Goal: Entertainment & Leisure: Consume media (video, audio)

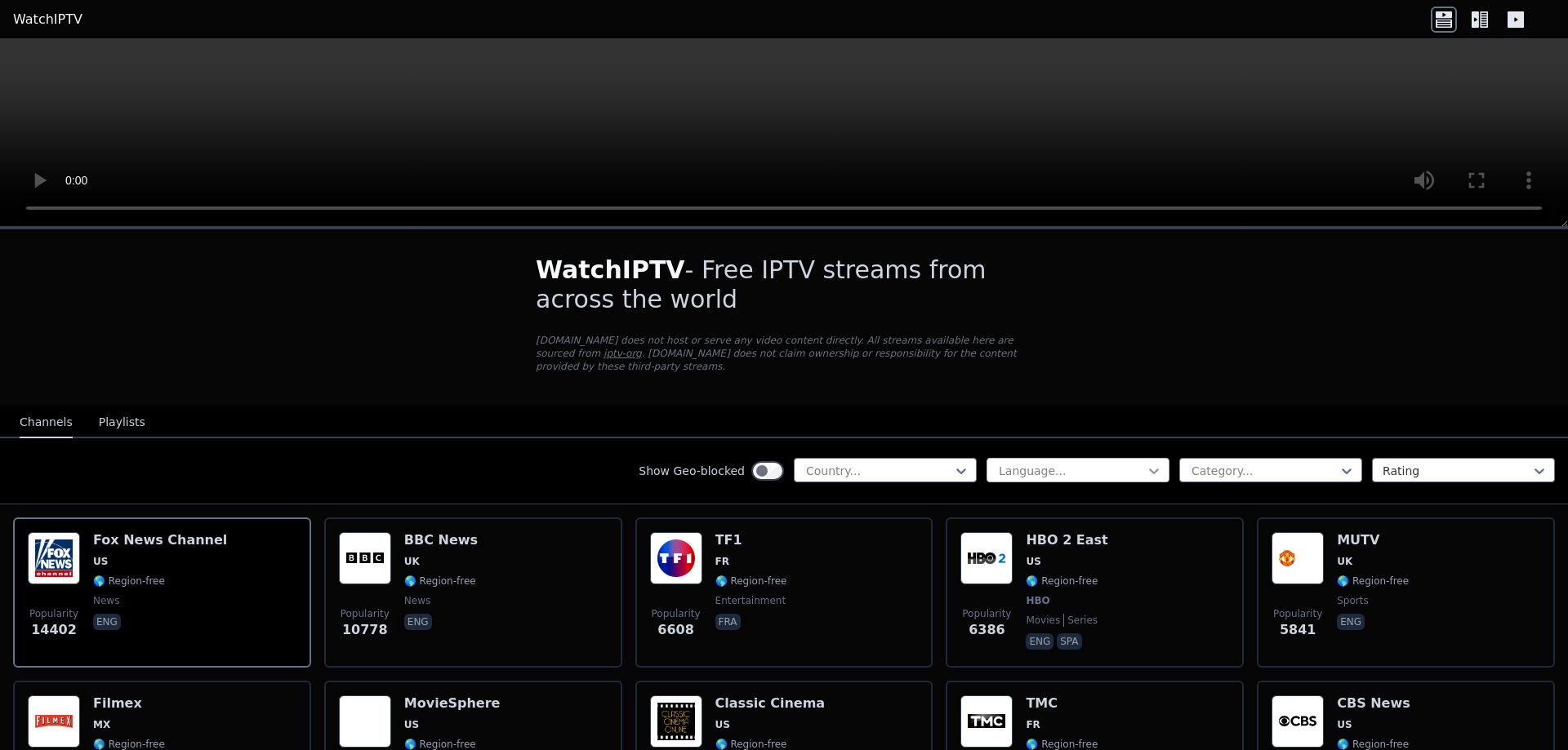
click at [1146, 463] on icon at bounding box center [1154, 471] width 17 height 17
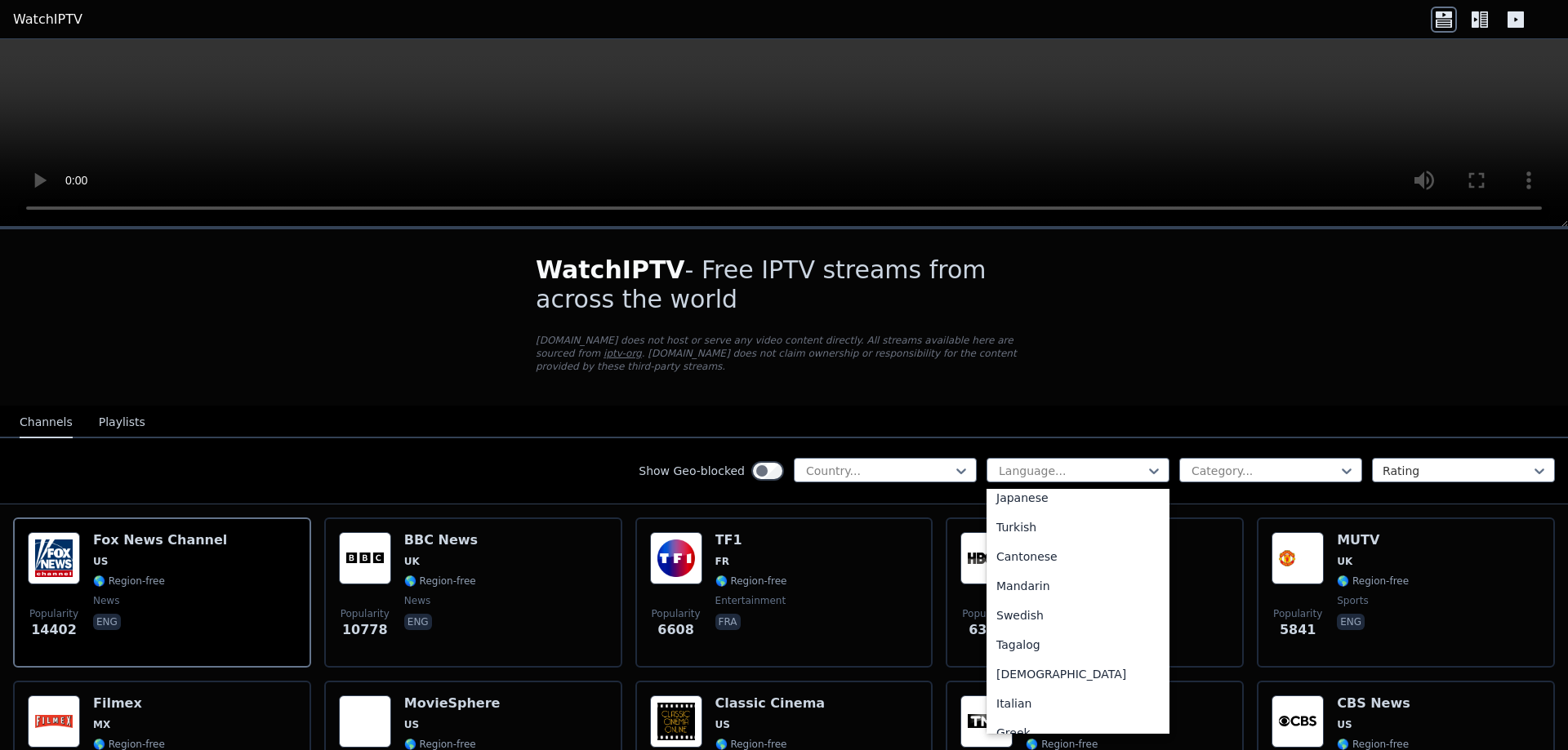
scroll to position [408, 0]
click at [1012, 495] on div "Turkish" at bounding box center [1078, 510] width 183 height 30
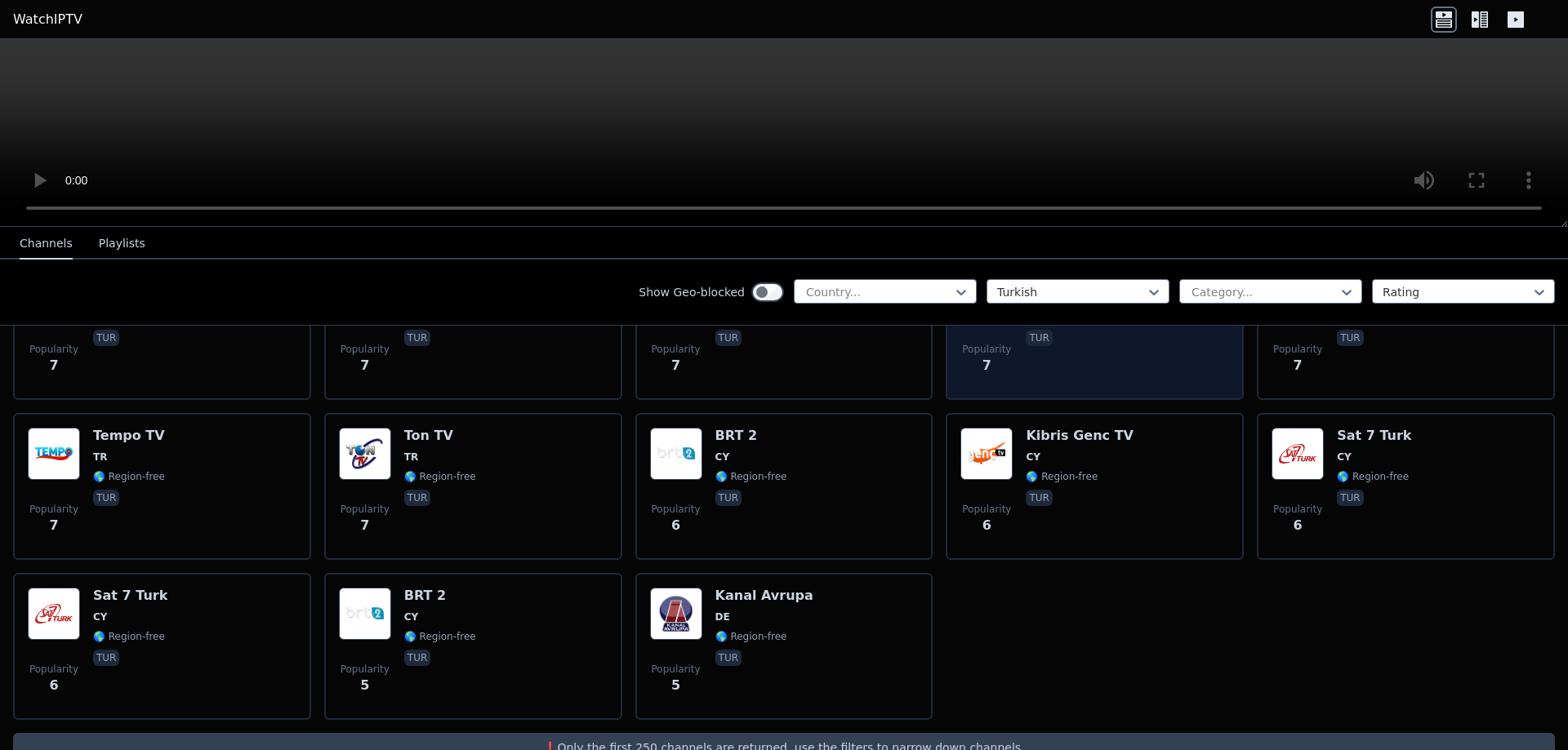
scroll to position [5577, 0]
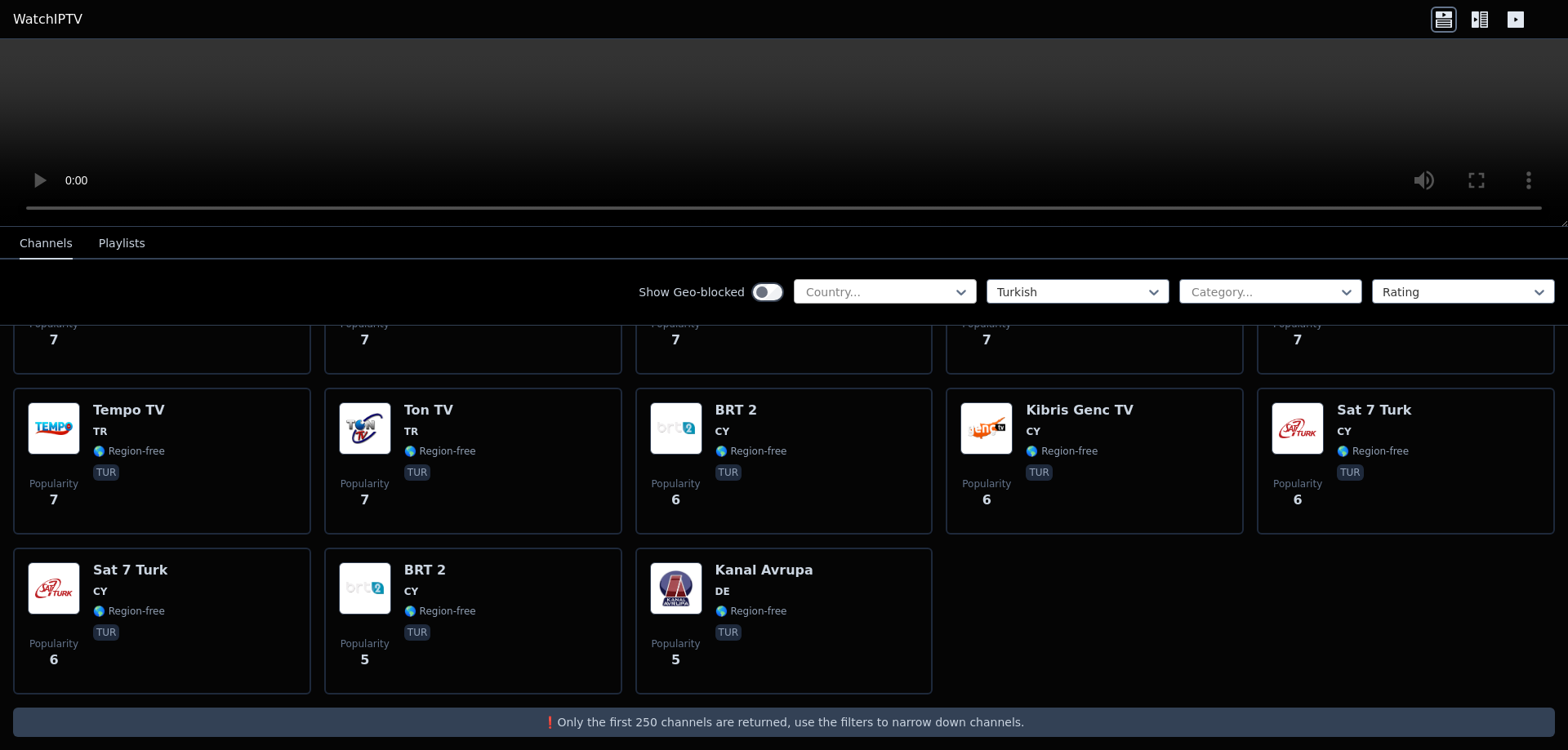
click at [848, 292] on div at bounding box center [879, 293] width 149 height 17
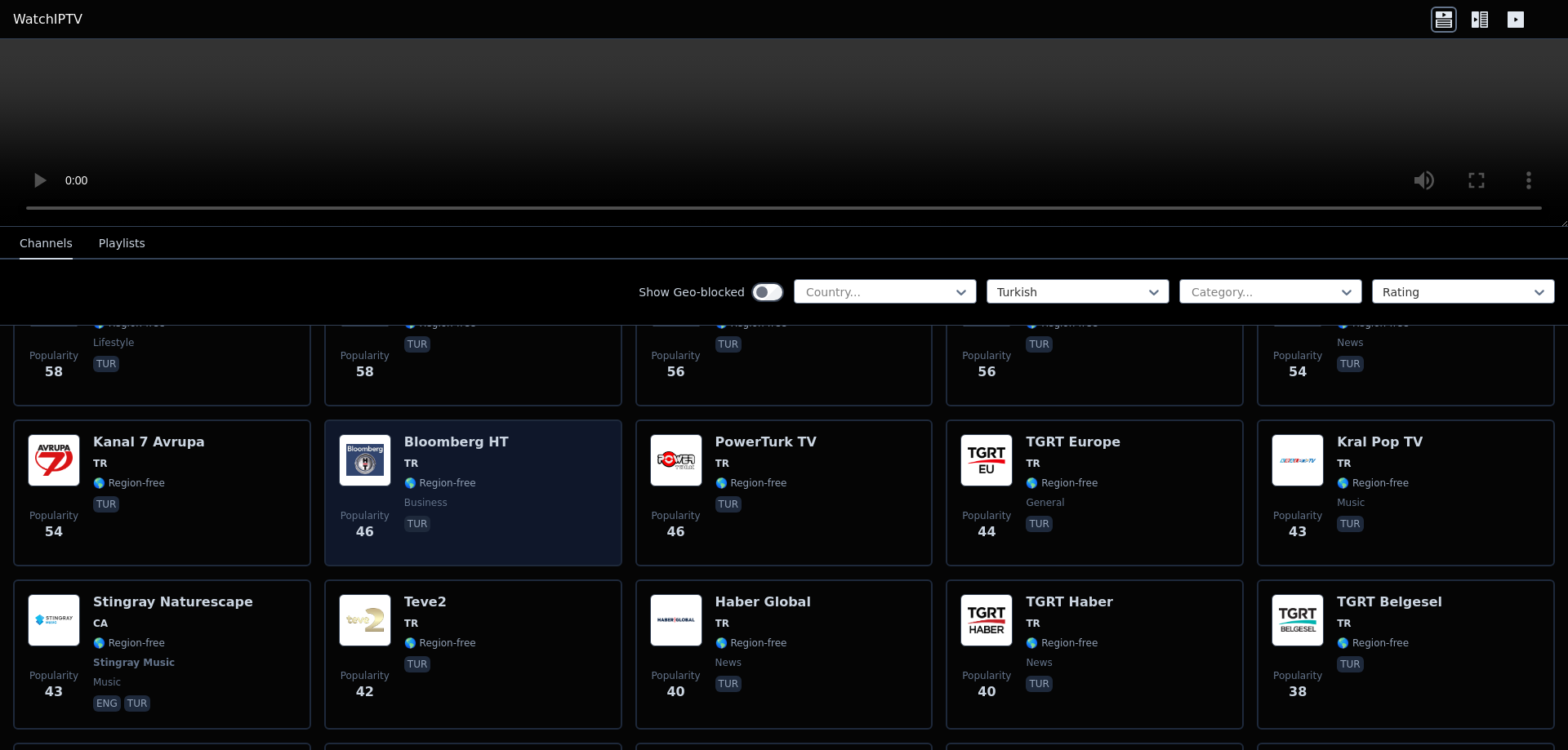
scroll to position [980, 0]
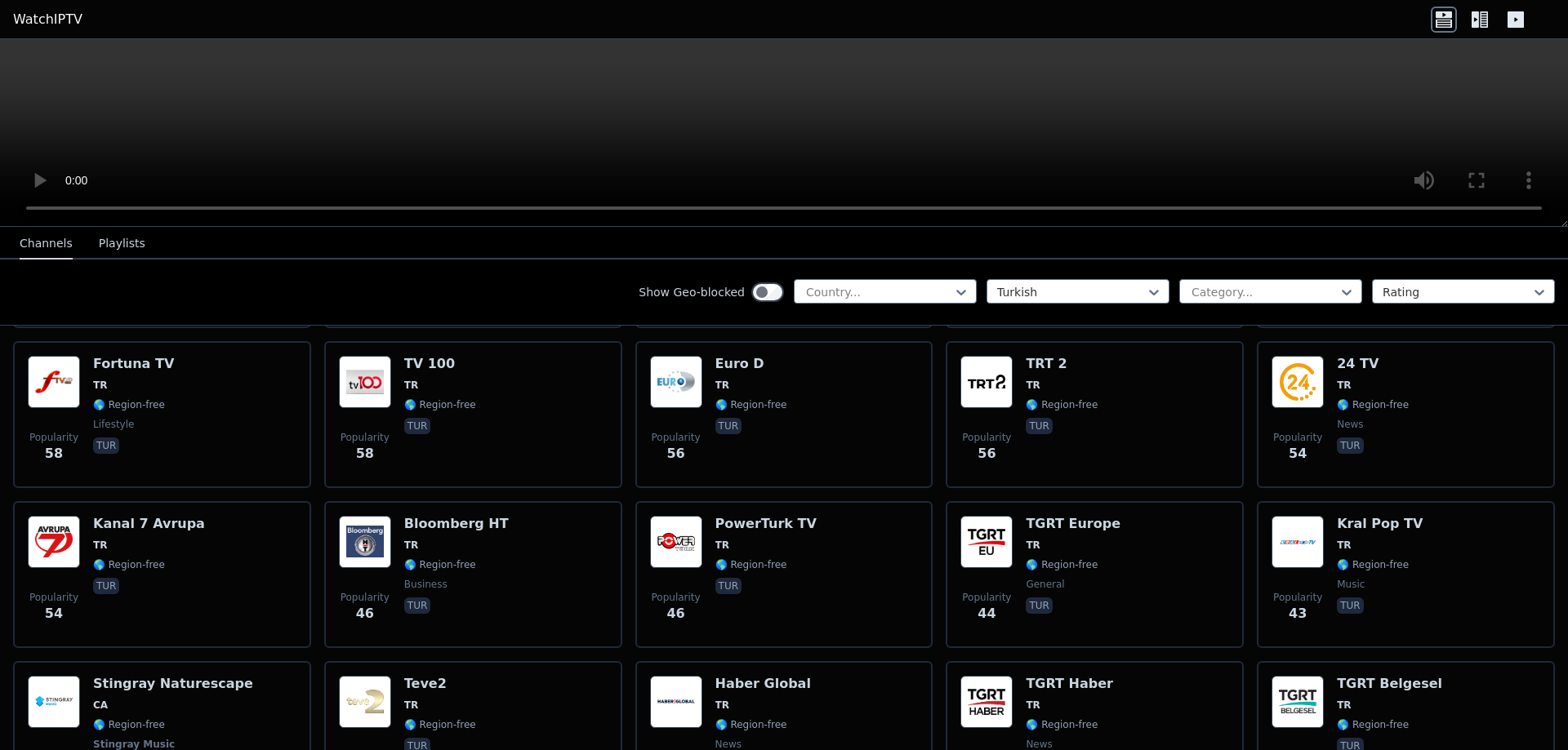
click at [1521, 25] on icon at bounding box center [1516, 20] width 17 height 17
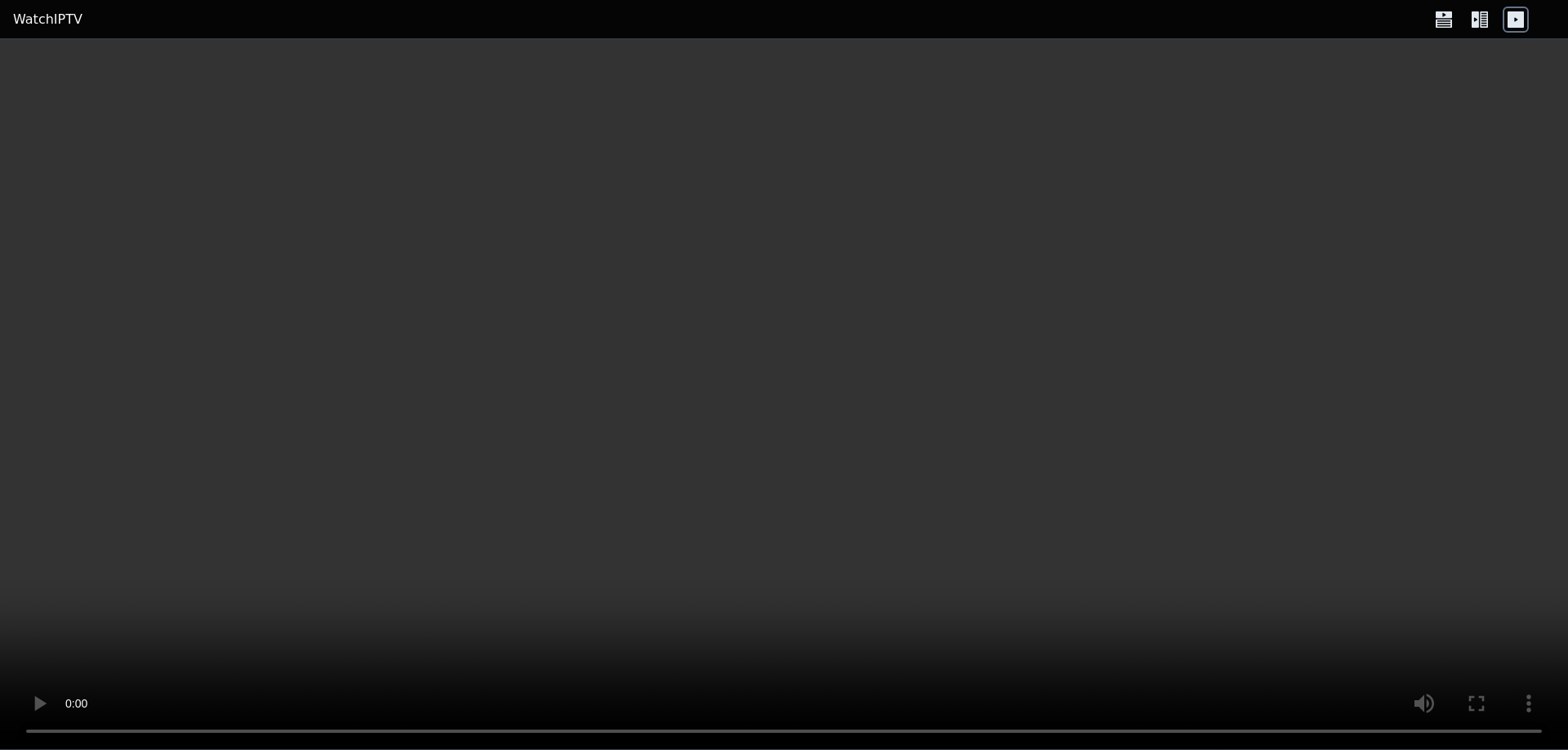
click at [1477, 23] on icon at bounding box center [1475, 20] width 7 height 17
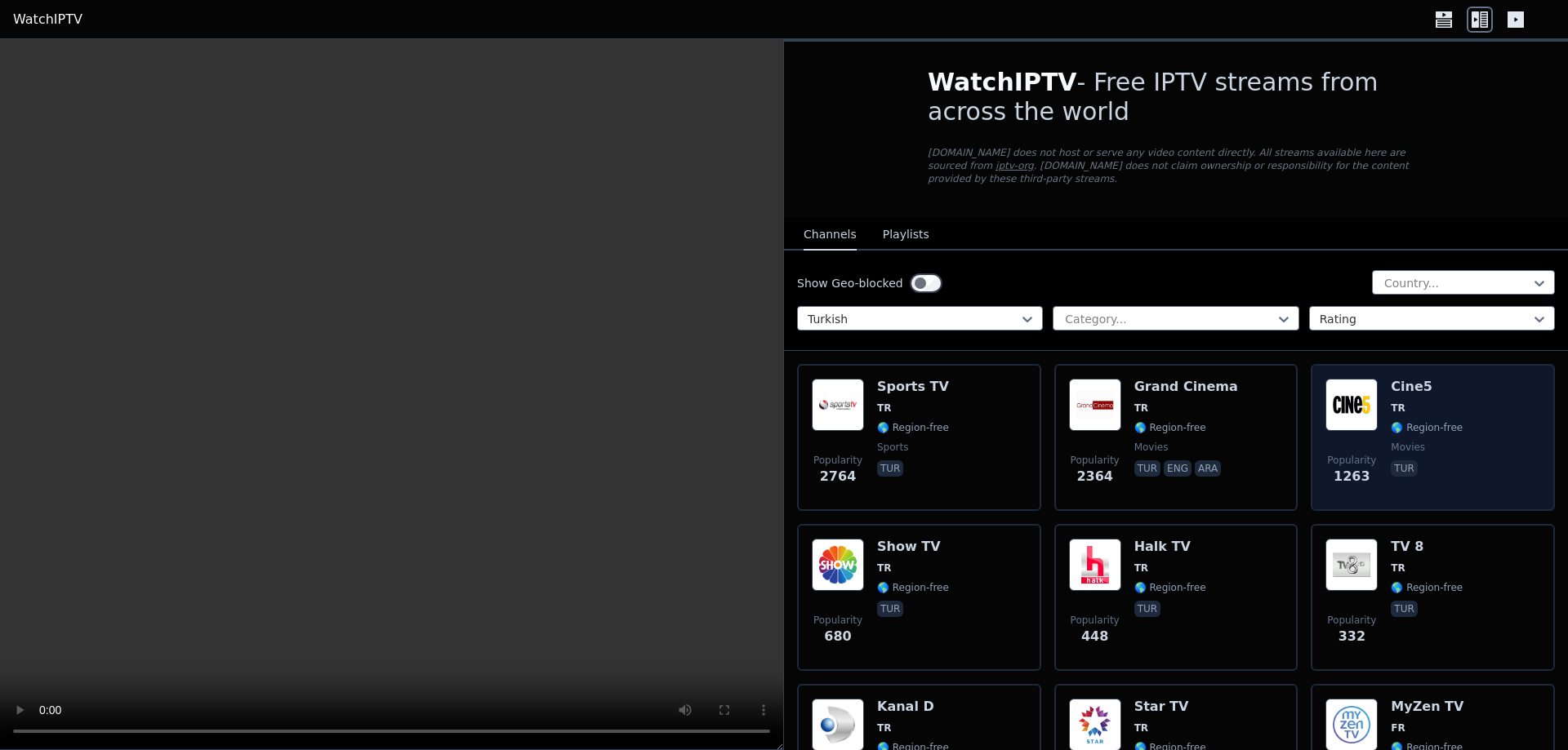
click at [1377, 408] on div "Popularity 1263 Cine5 TR 🌎 Region-free movies tur" at bounding box center [1433, 437] width 215 height 117
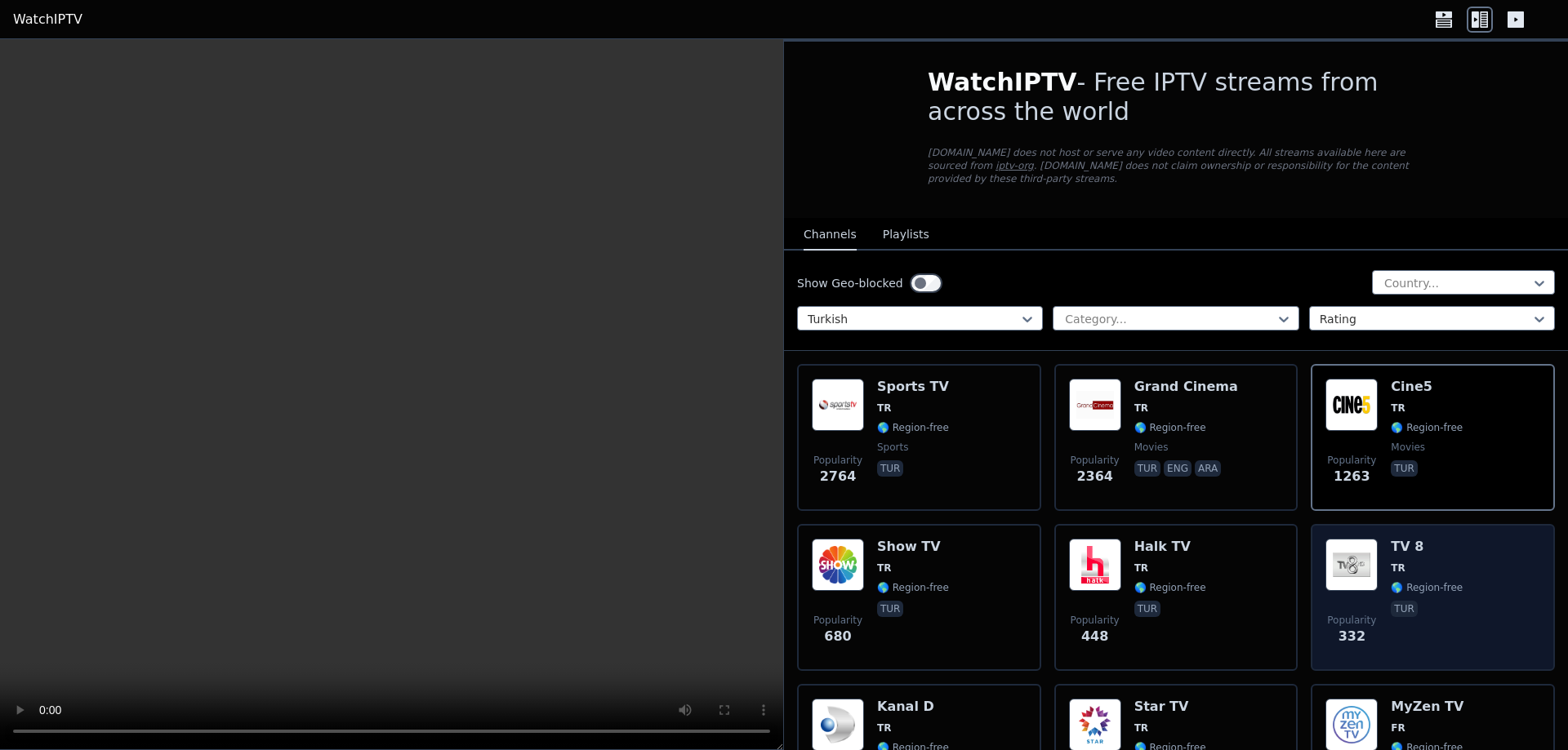
click at [1370, 552] on img at bounding box center [1351, 565] width 52 height 52
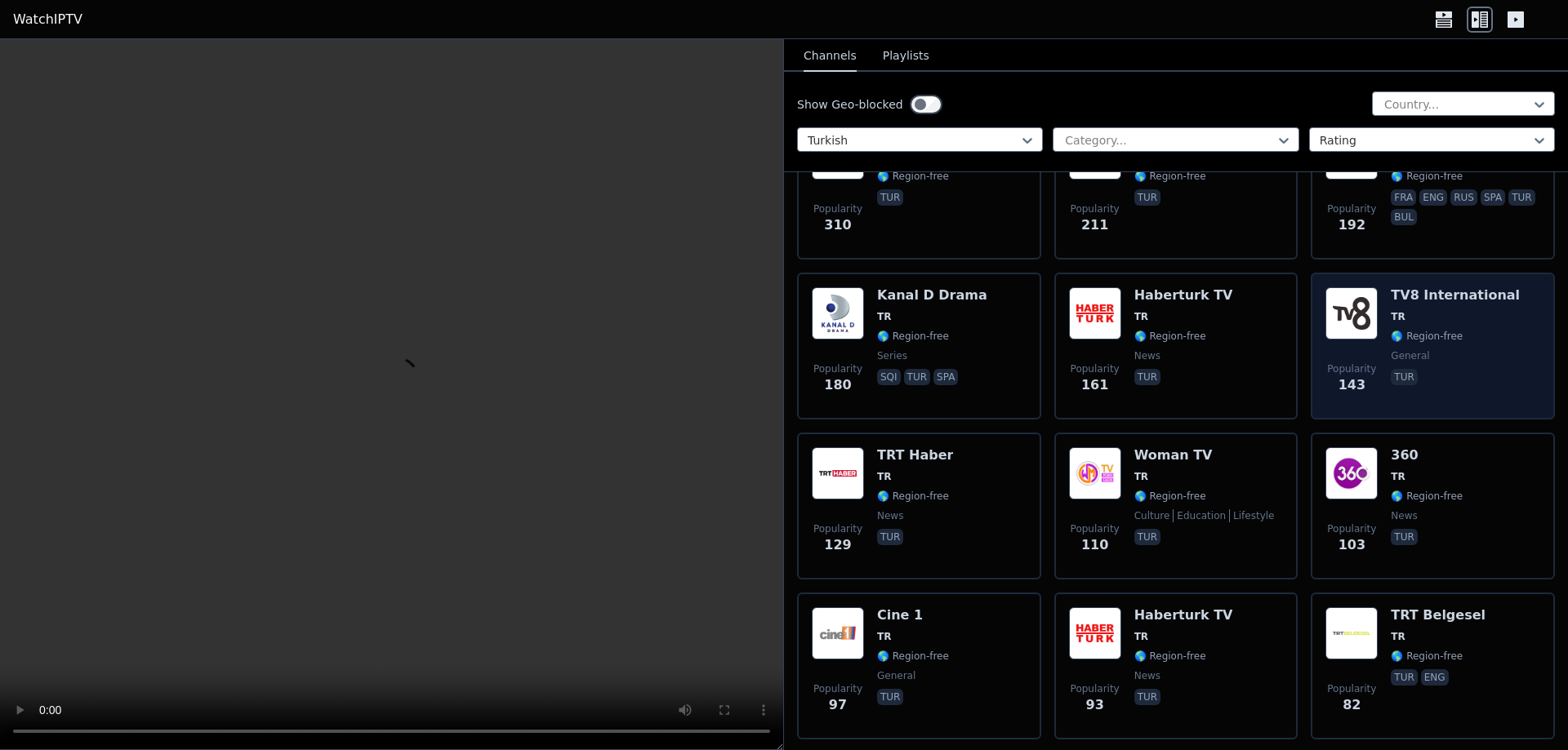
scroll to position [653, 0]
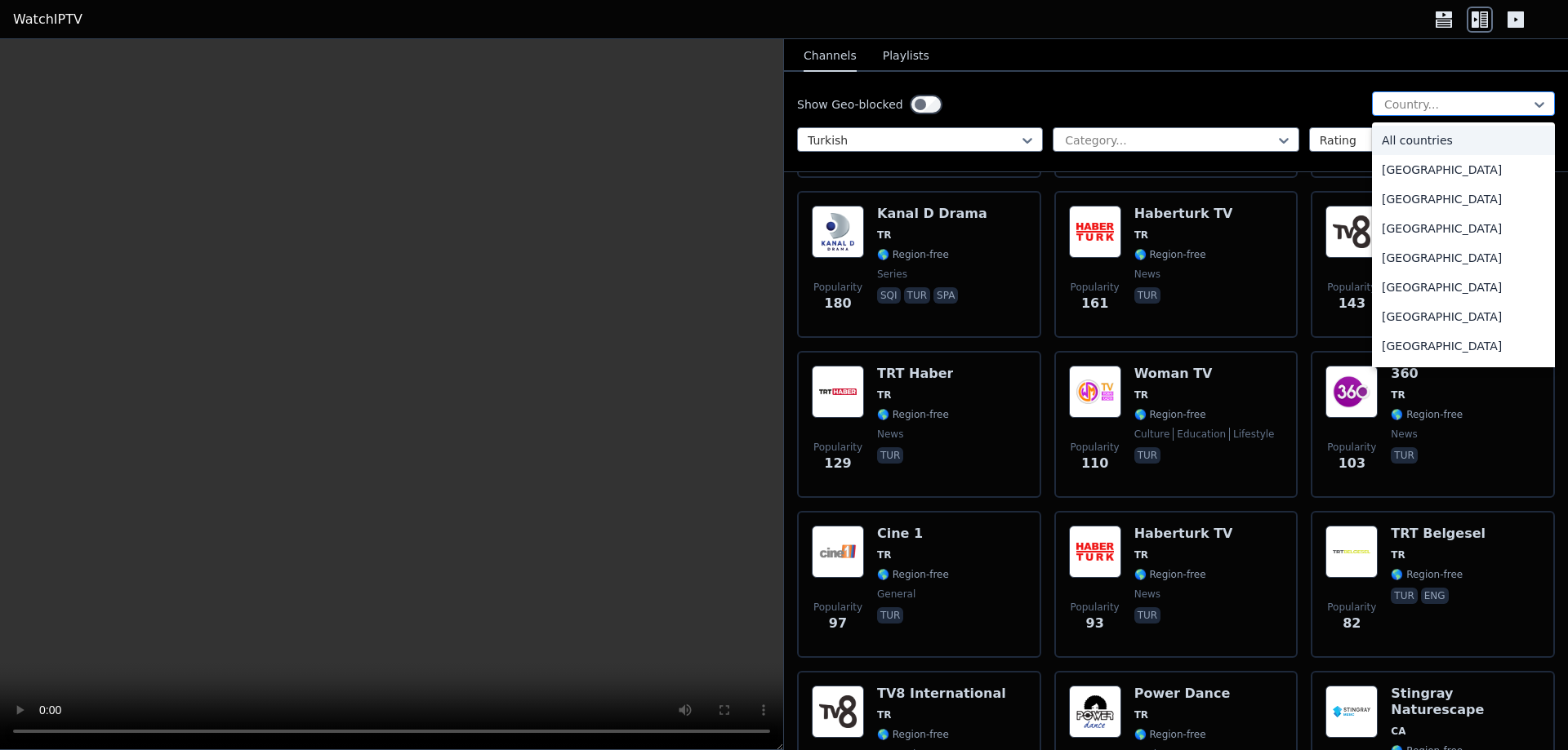
click at [1518, 102] on div at bounding box center [1457, 105] width 149 height 17
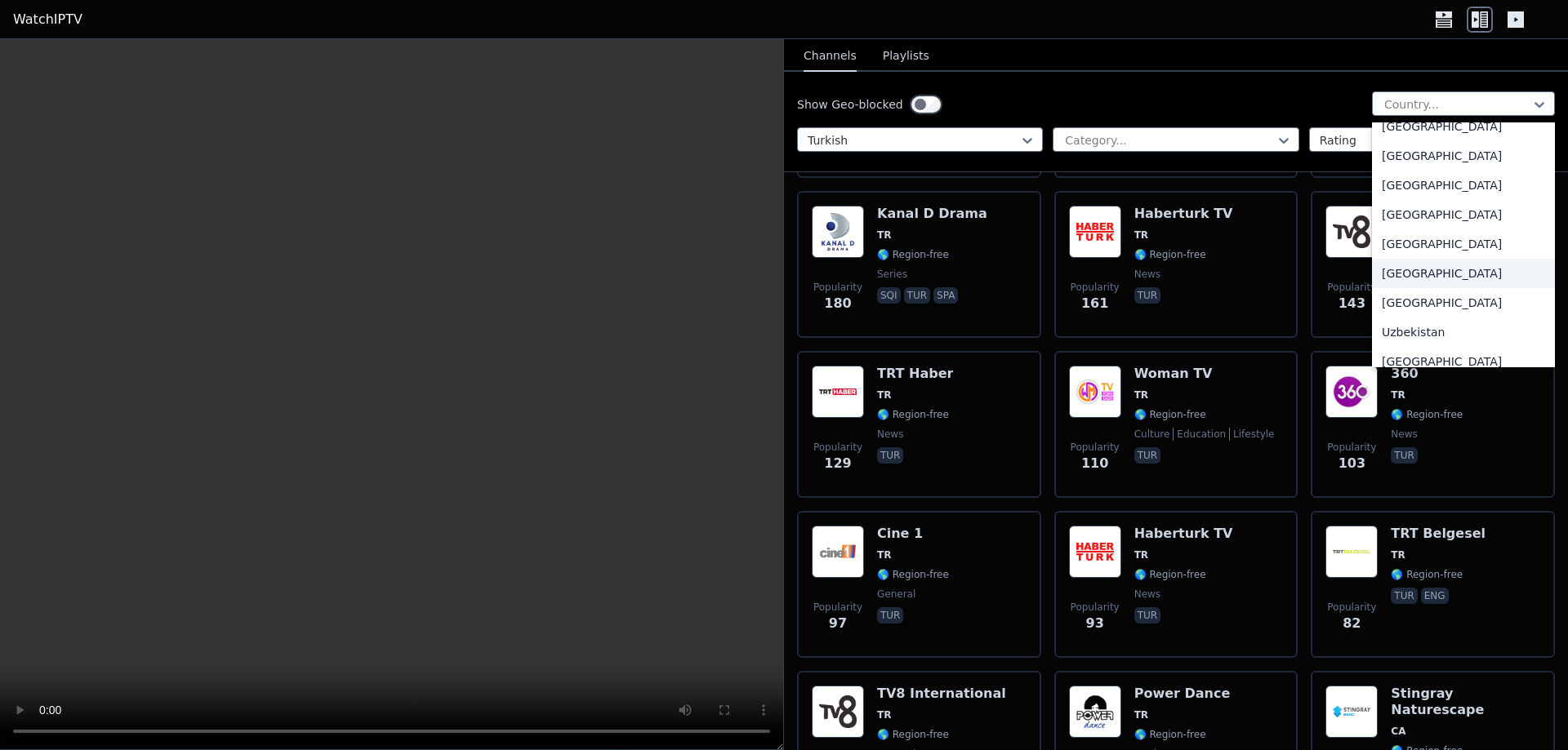
drag, startPoint x: 1527, startPoint y: 337, endPoint x: 1522, endPoint y: 266, distance: 71.2
click at [1523, 272] on div "All countries [GEOGRAPHIC_DATA] [GEOGRAPHIC_DATA] [GEOGRAPHIC_DATA] [GEOGRAPHIC…" at bounding box center [1463, 245] width 183 height 245
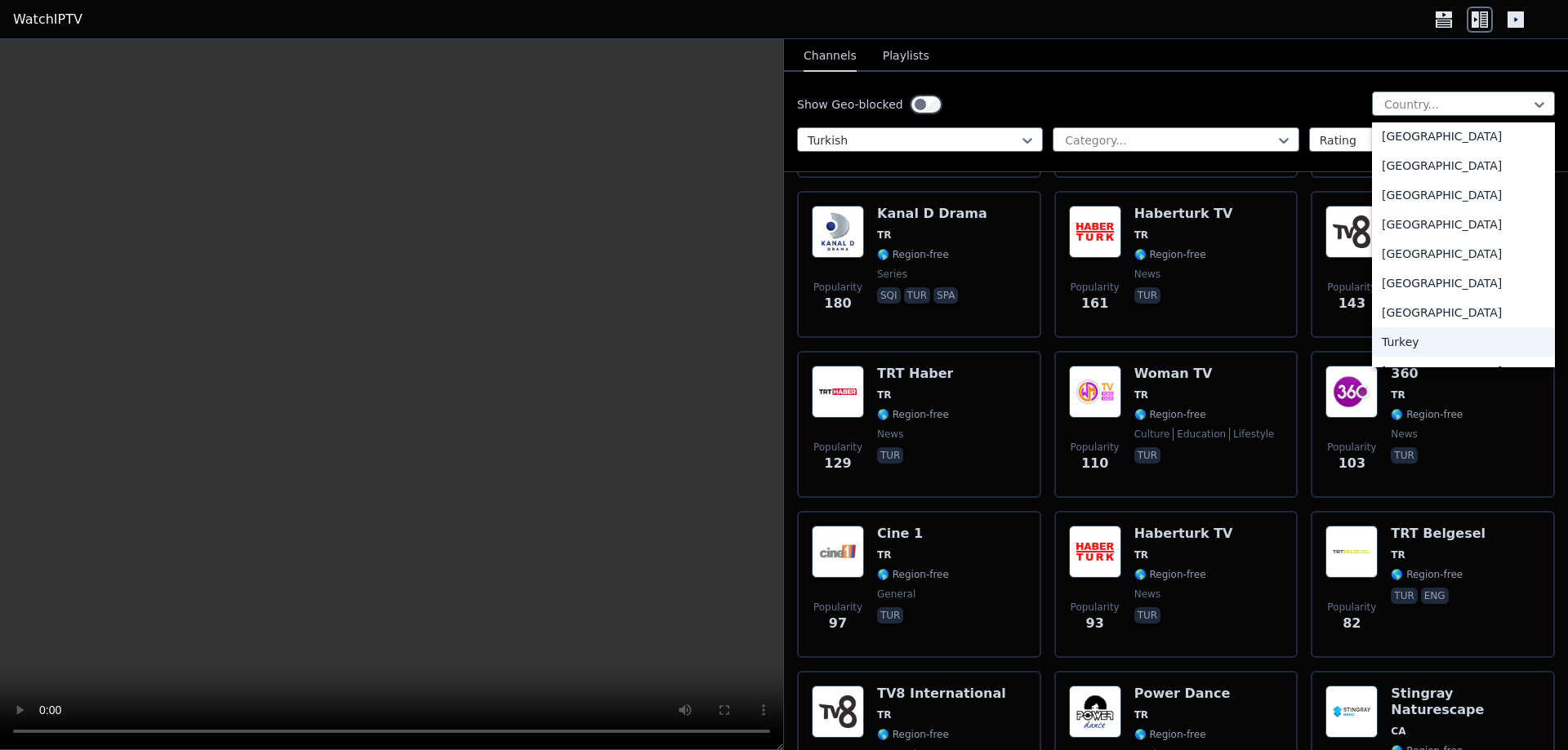
click at [1404, 342] on div "Turkey" at bounding box center [1463, 342] width 183 height 30
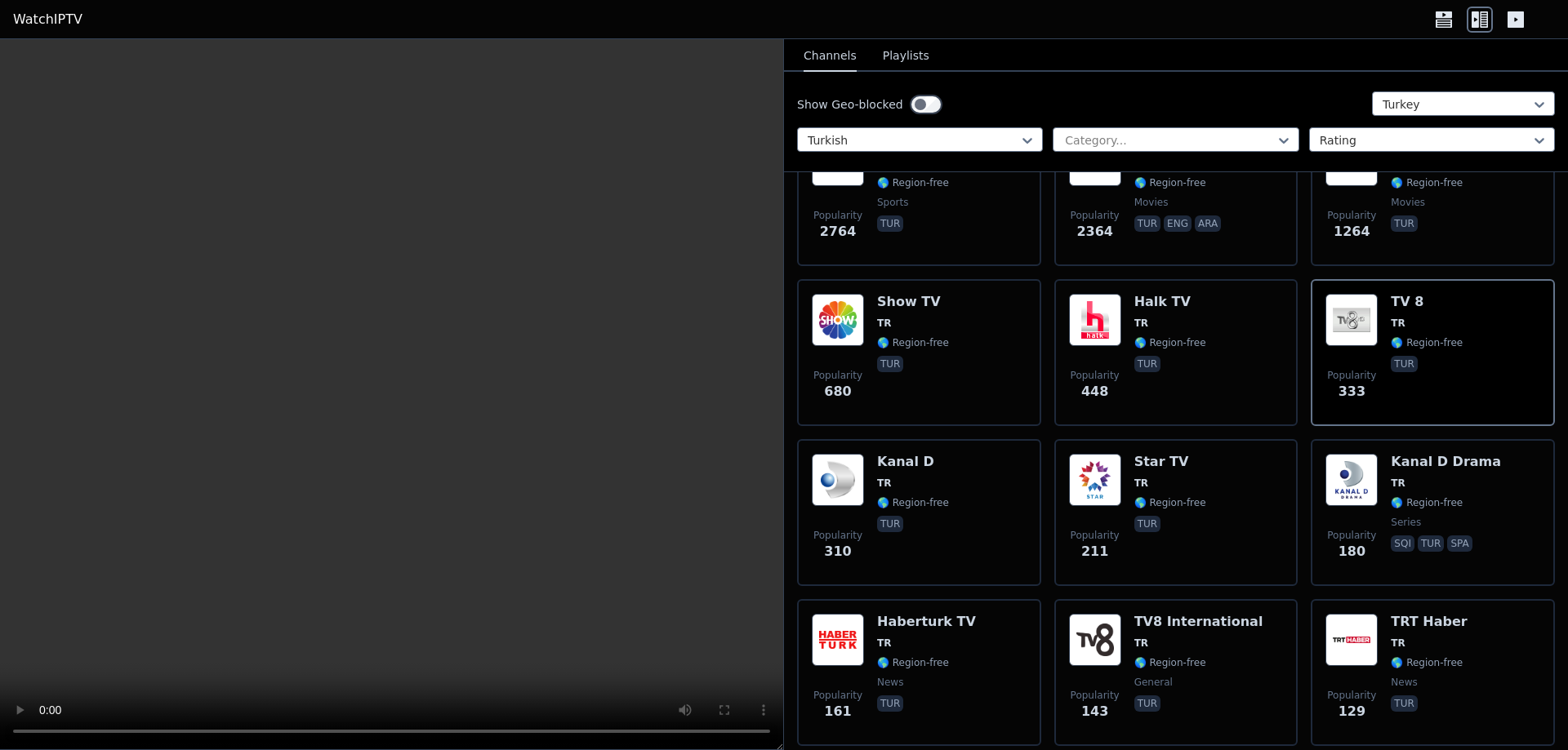
scroll to position [327, 0]
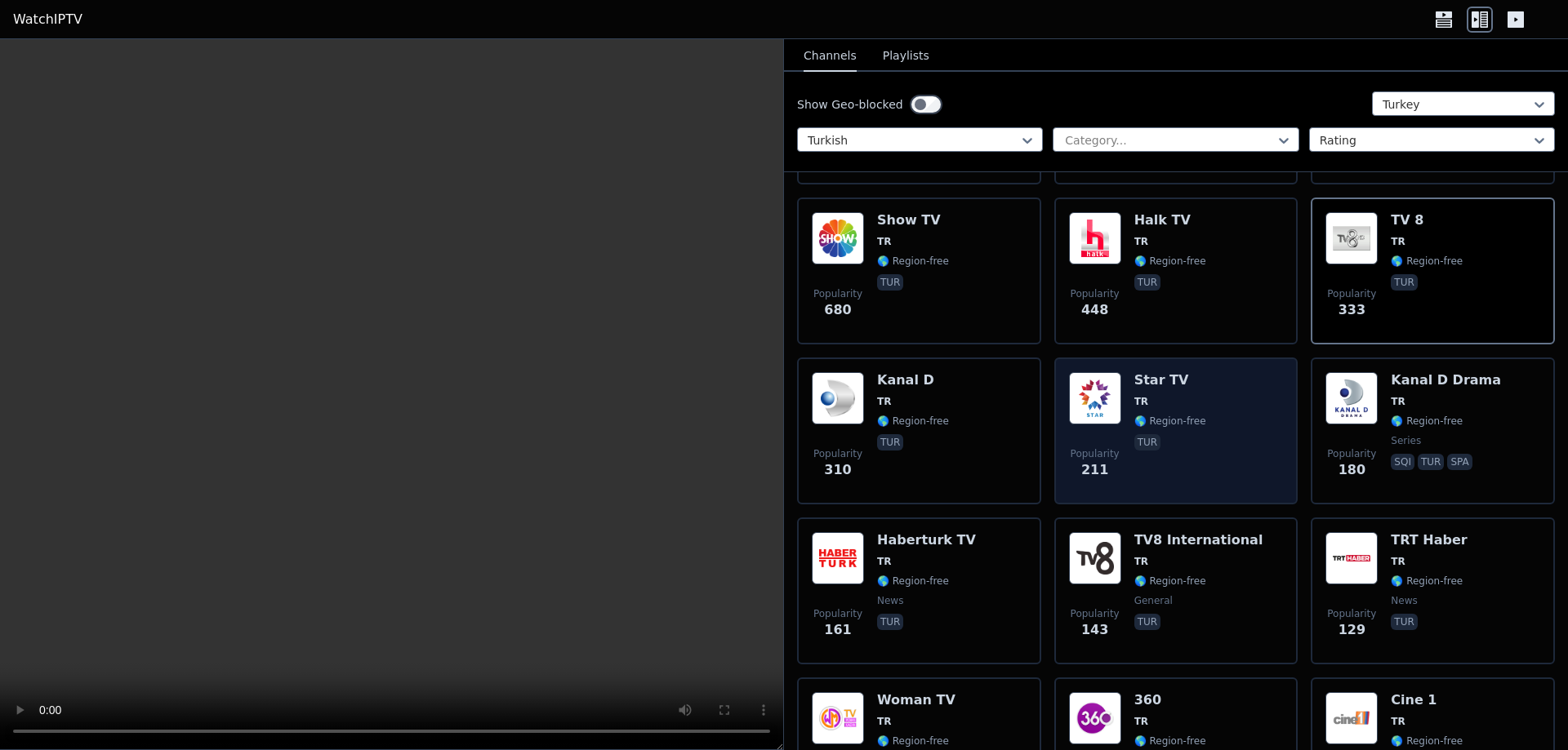
click at [1150, 372] on h6 "Star TV" at bounding box center [1170, 380] width 72 height 17
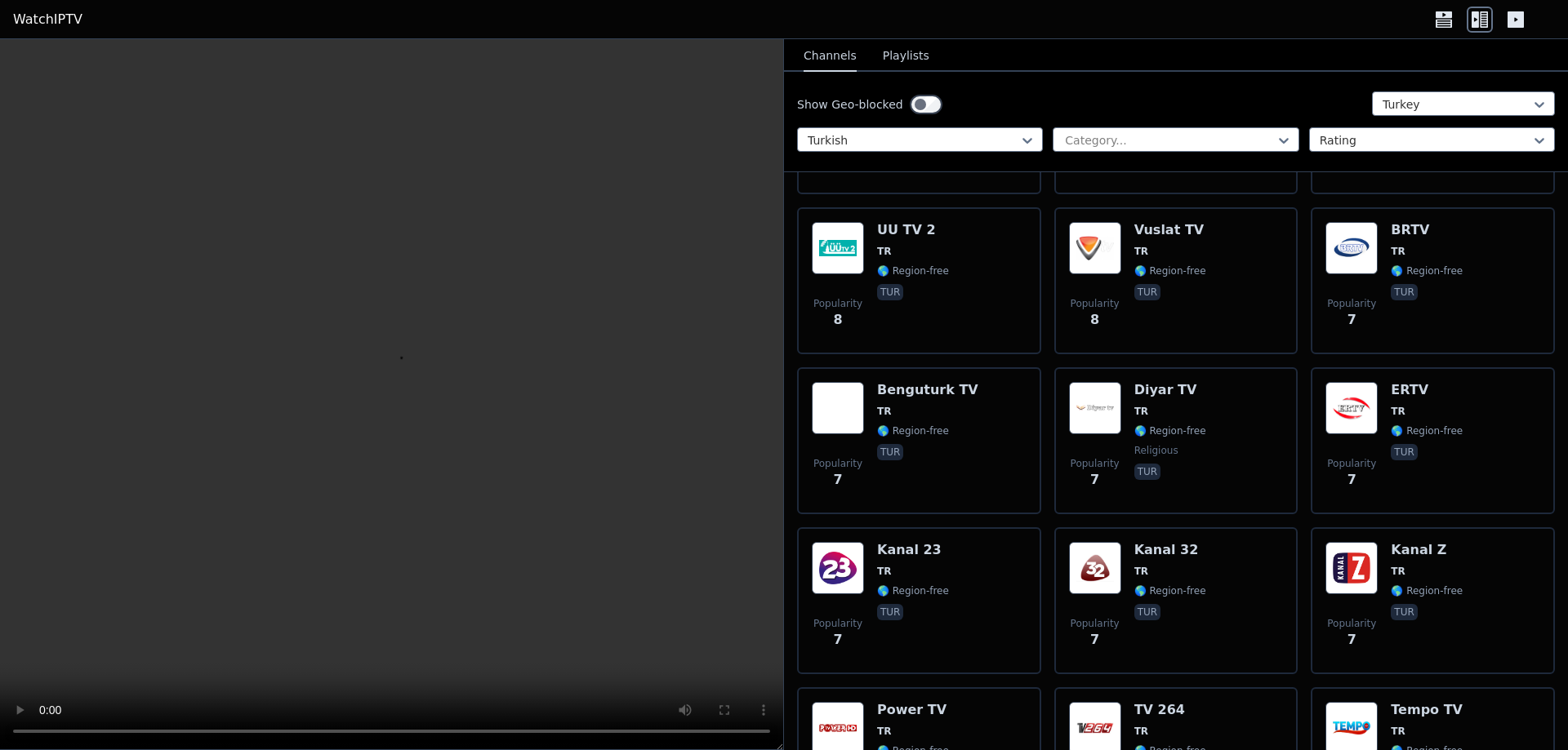
scroll to position [8138, 0]
